Goal: Information Seeking & Learning: Learn about a topic

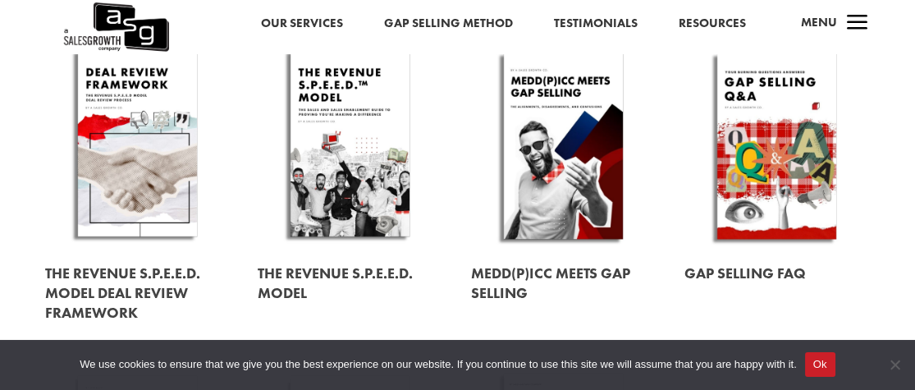
scroll to position [508, 0]
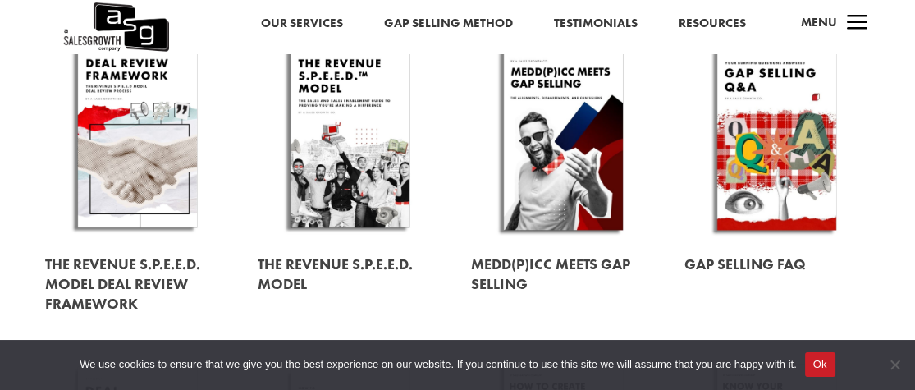
click at [132, 126] on link at bounding box center [137, 137] width 185 height 210
click at [553, 182] on link at bounding box center [563, 137] width 185 height 210
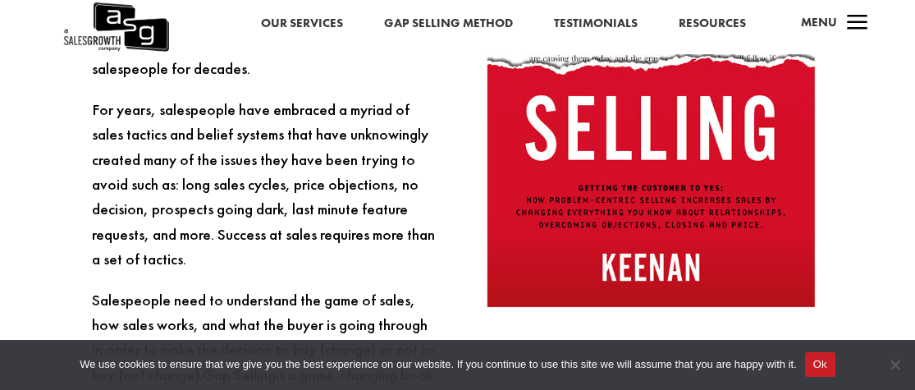
scroll to position [2018, 0]
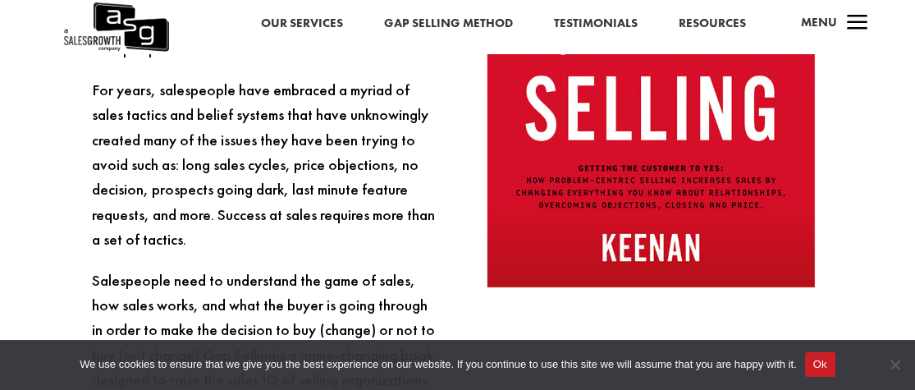
click at [582, 156] on img at bounding box center [651, 42] width 328 height 492
